Goal: Information Seeking & Learning: Learn about a topic

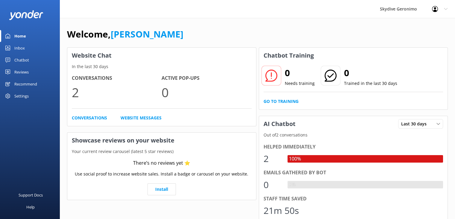
click at [23, 62] on div "Chatbot" at bounding box center [21, 60] width 15 height 12
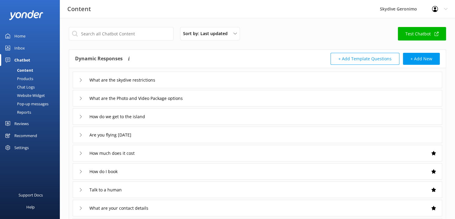
click at [80, 79] on icon at bounding box center [81, 80] width 4 height 4
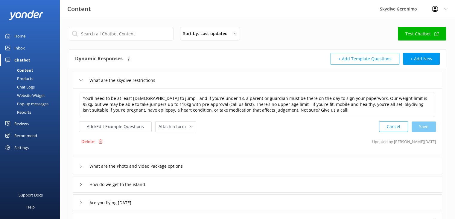
click at [80, 79] on icon at bounding box center [81, 80] width 4 height 4
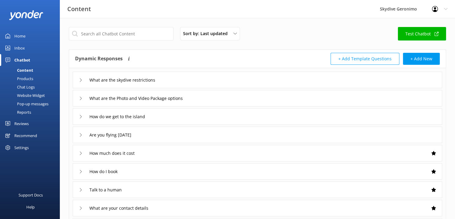
click at [80, 96] on icon at bounding box center [81, 98] width 4 height 4
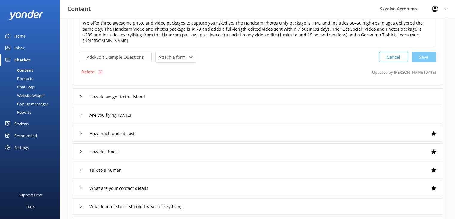
scroll to position [93, 0]
click at [80, 96] on icon at bounding box center [81, 97] width 4 height 4
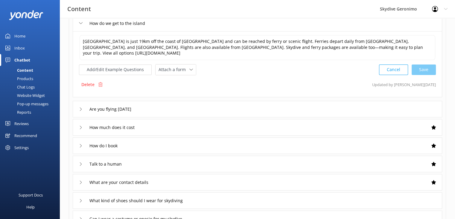
click at [79, 108] on icon at bounding box center [81, 109] width 4 height 4
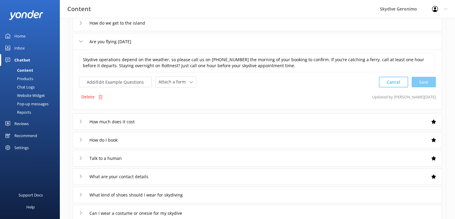
click at [79, 120] on icon at bounding box center [81, 121] width 4 height 4
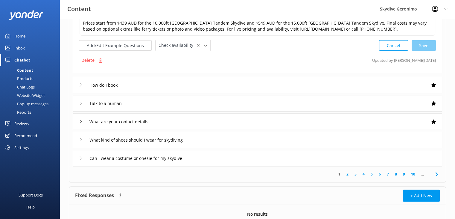
scroll to position [156, 0]
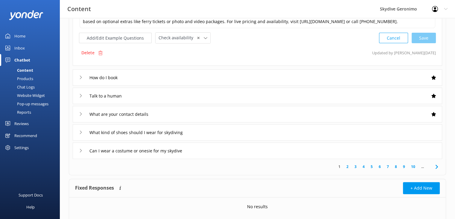
click at [78, 151] on div "Can I wear a costume or onesie for my skydive" at bounding box center [258, 150] width 370 height 16
